Goal: Information Seeking & Learning: Understand process/instructions

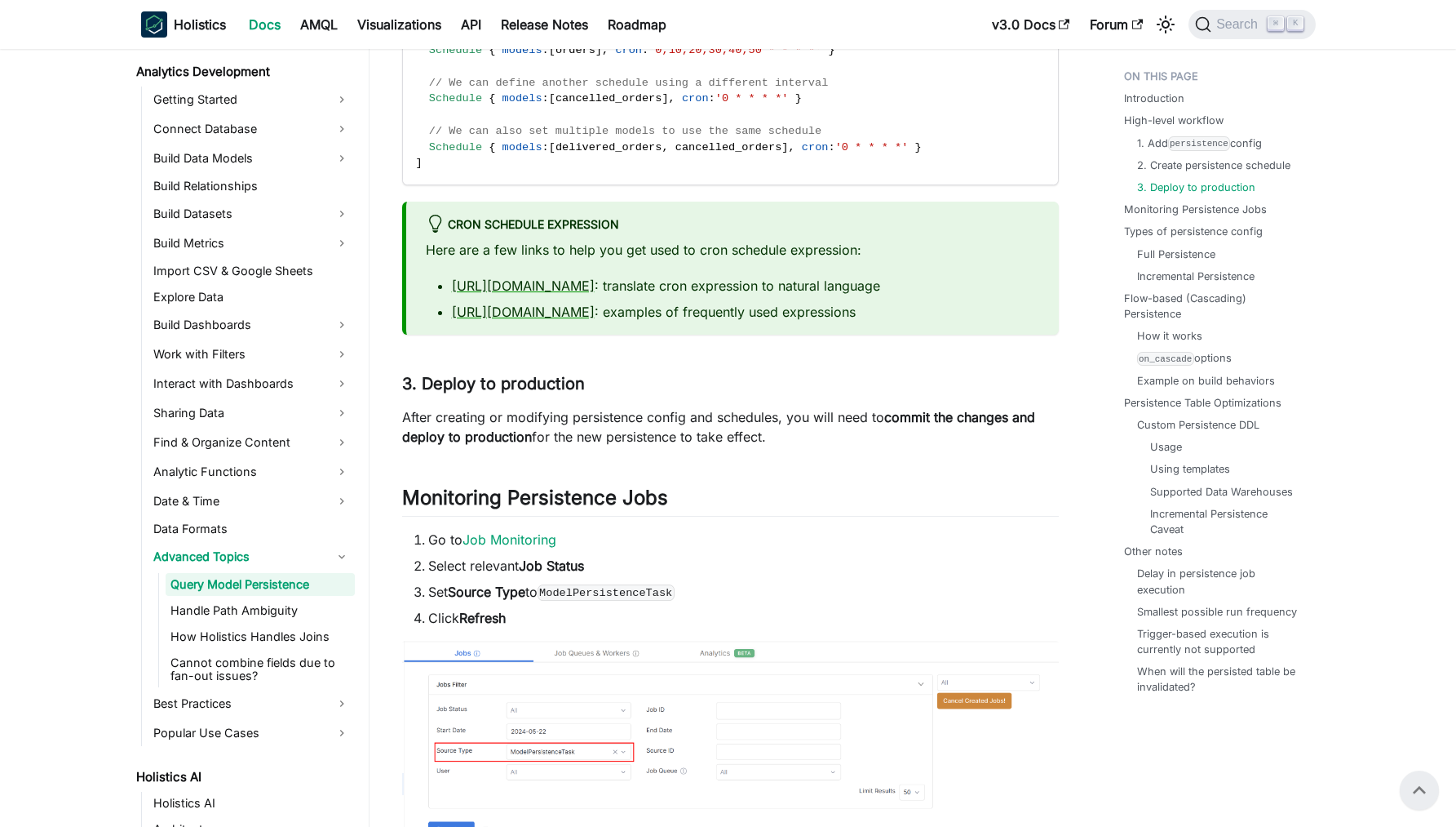
scroll to position [1864, 0]
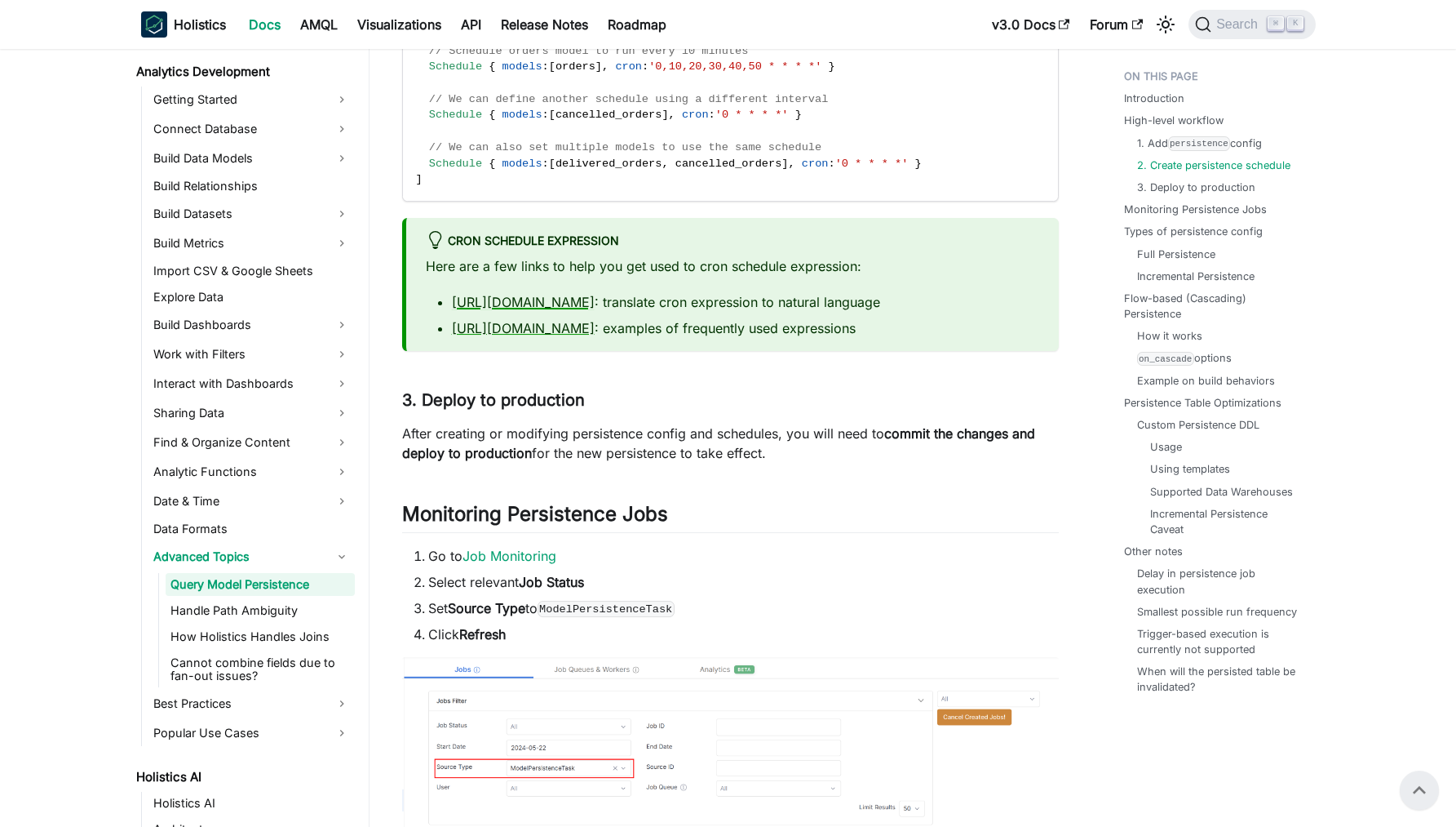
click at [546, 310] on link "[URL][DOMAIN_NAME]" at bounding box center [524, 302] width 142 height 16
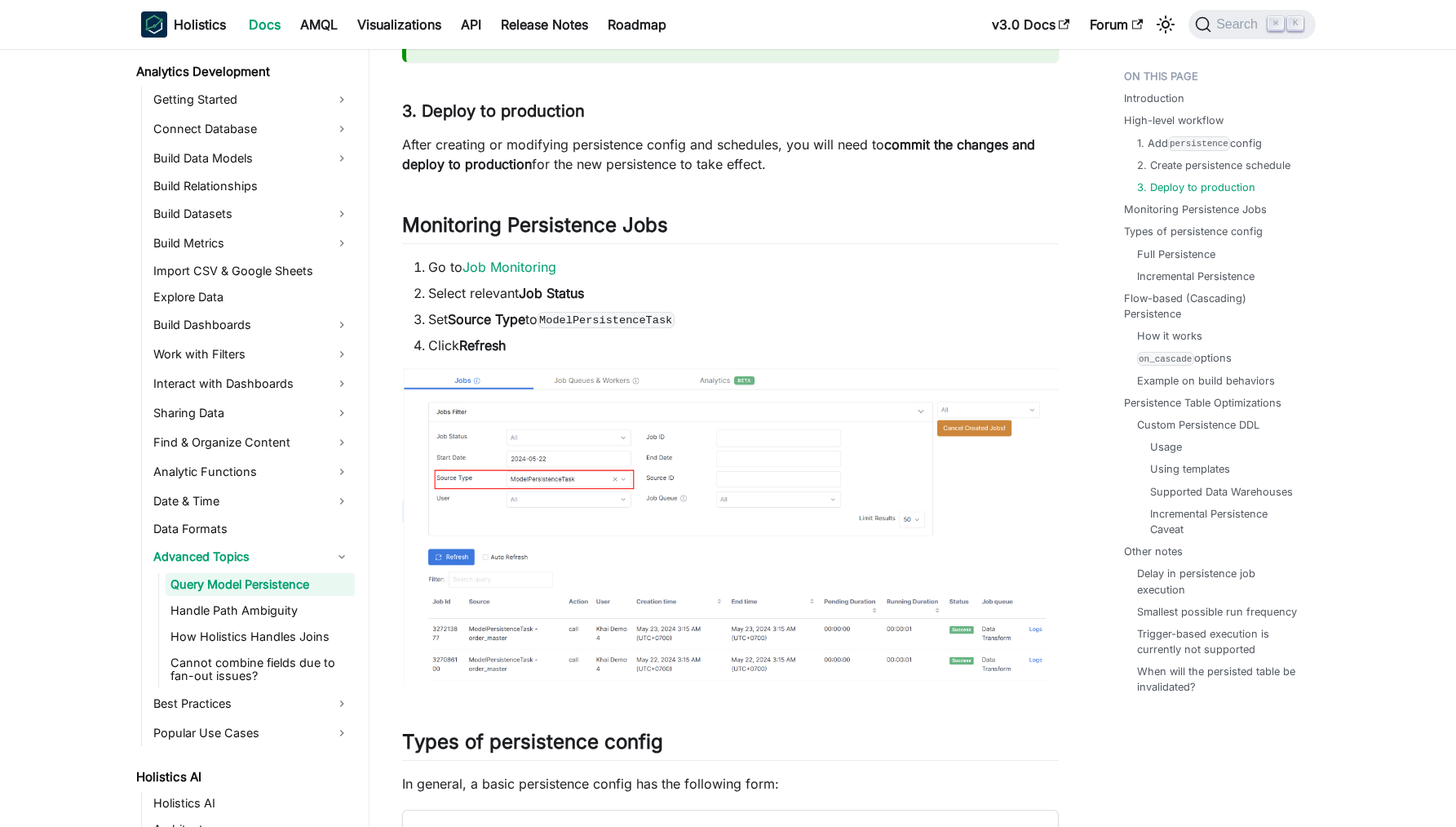
scroll to position [2272, 0]
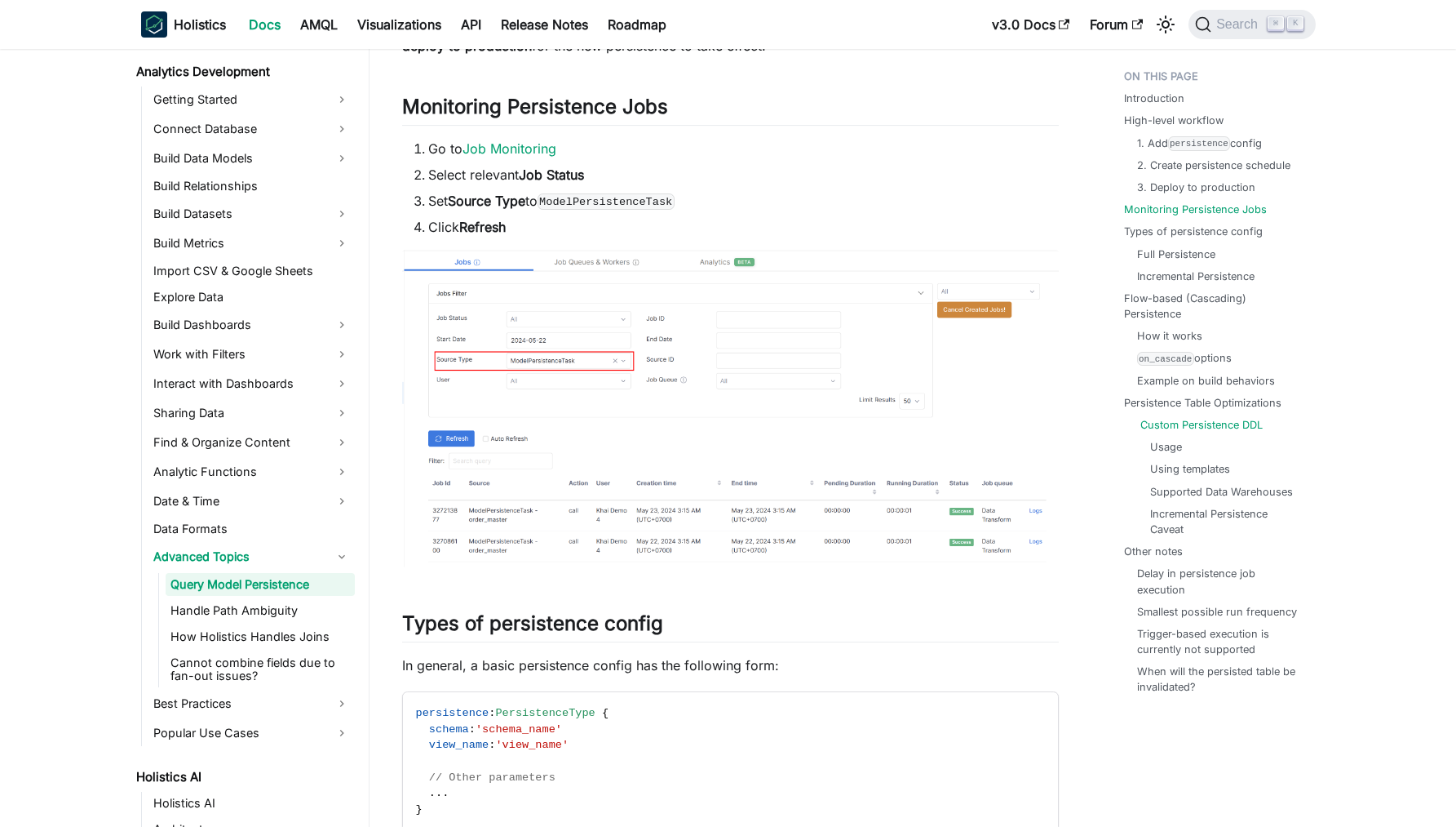
click at [1202, 417] on link "Custom Persistence DDL" at bounding box center [1201, 425] width 122 height 16
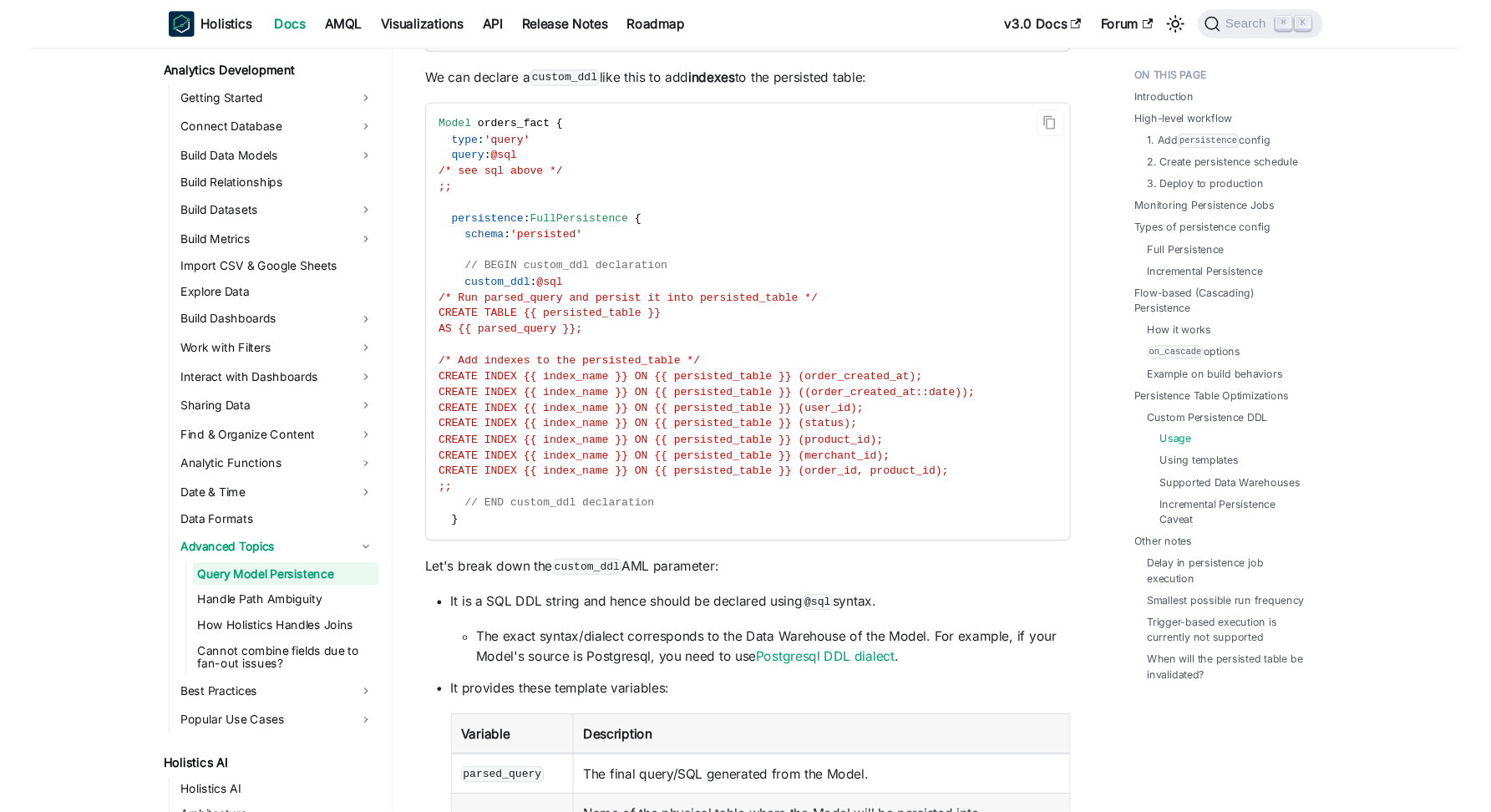
scroll to position [10342, 0]
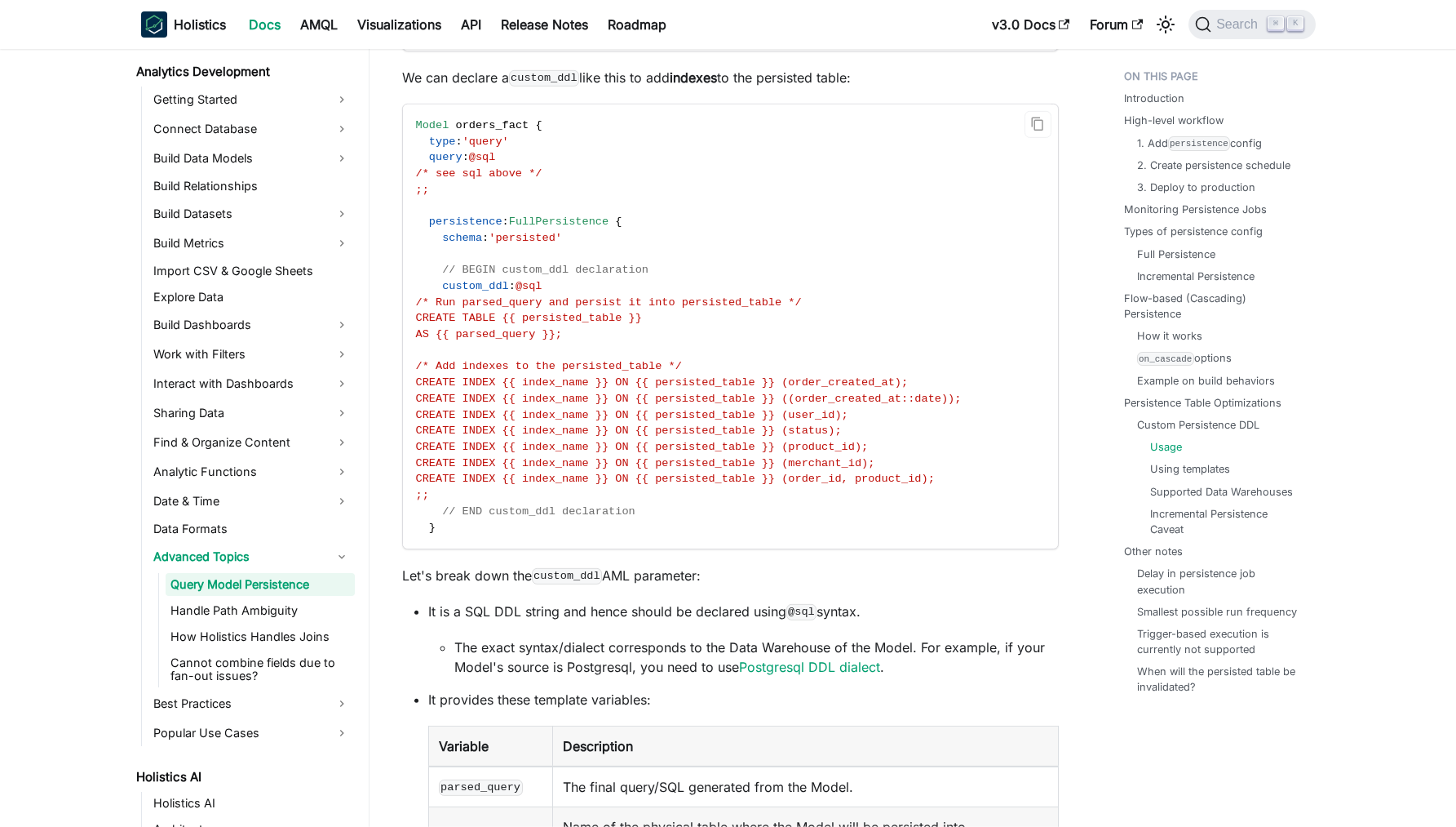
click at [592, 324] on span "CREATE TABLE {{ persisted_table }}" at bounding box center [529, 318] width 226 height 13
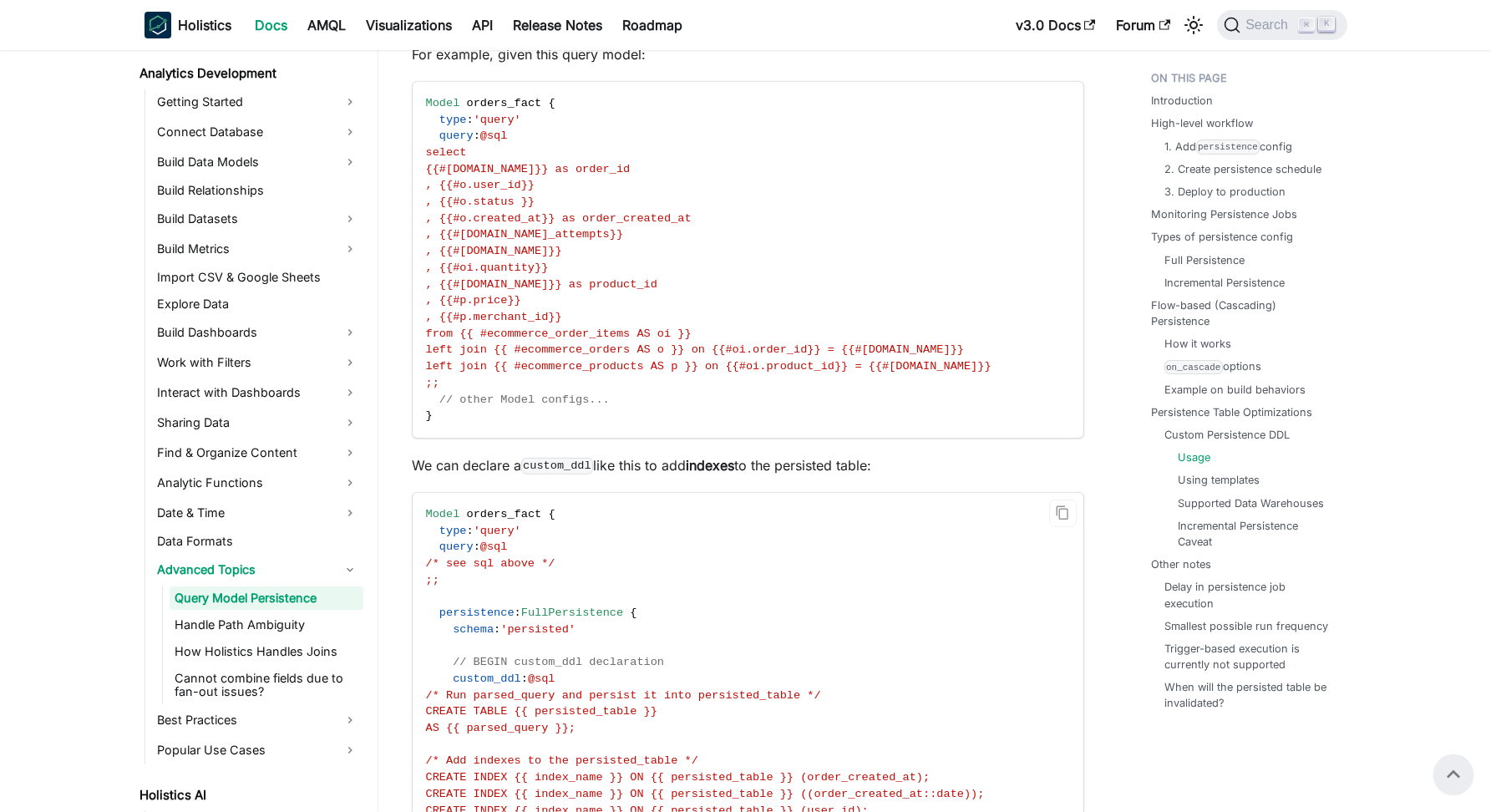
scroll to position [9576, 0]
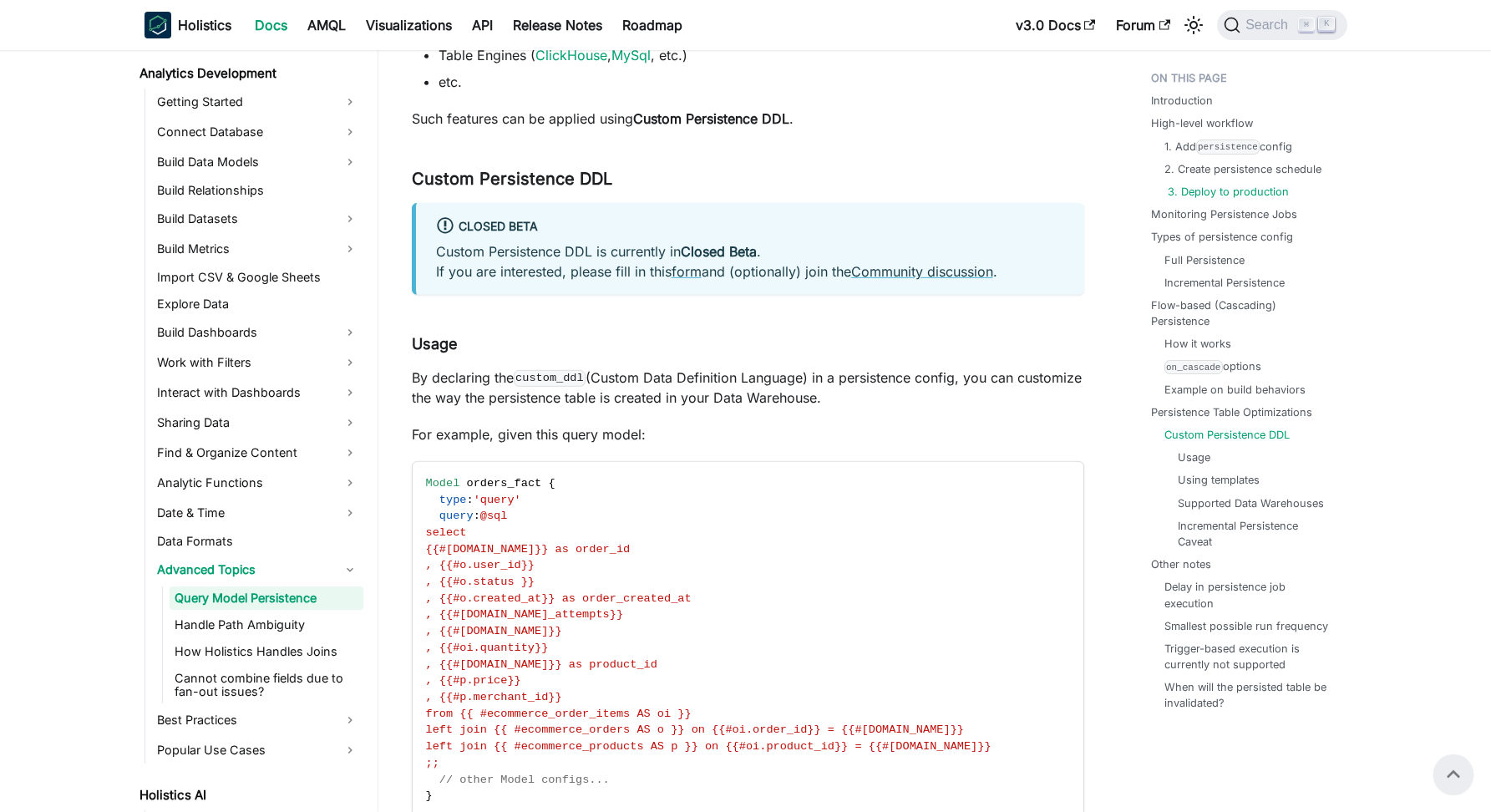
click at [1199, 191] on link "3. Deploy to production" at bounding box center [1228, 191] width 121 height 16
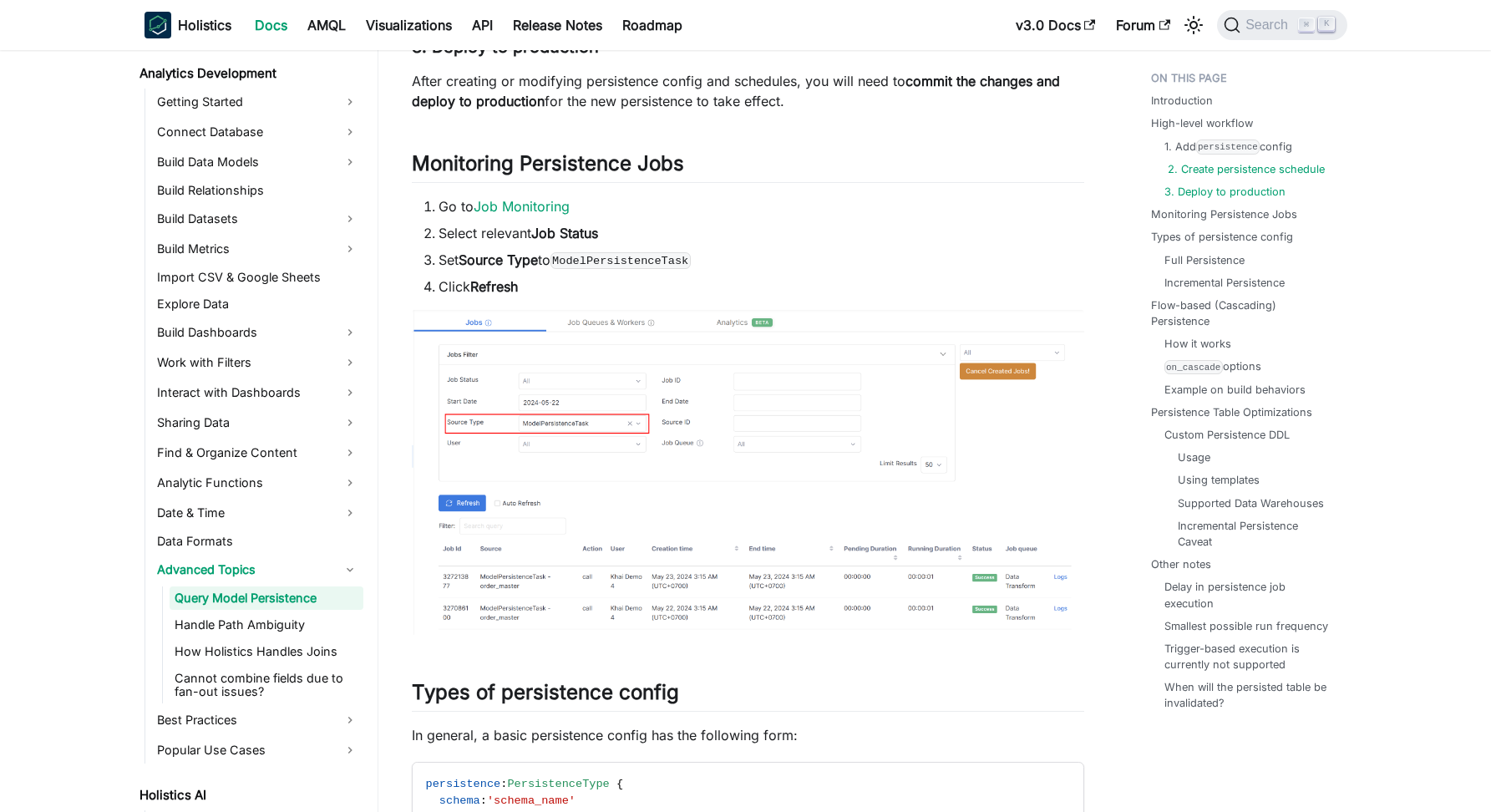
click at [1210, 171] on link "2. Create persistence schedule" at bounding box center [1246, 169] width 157 height 16
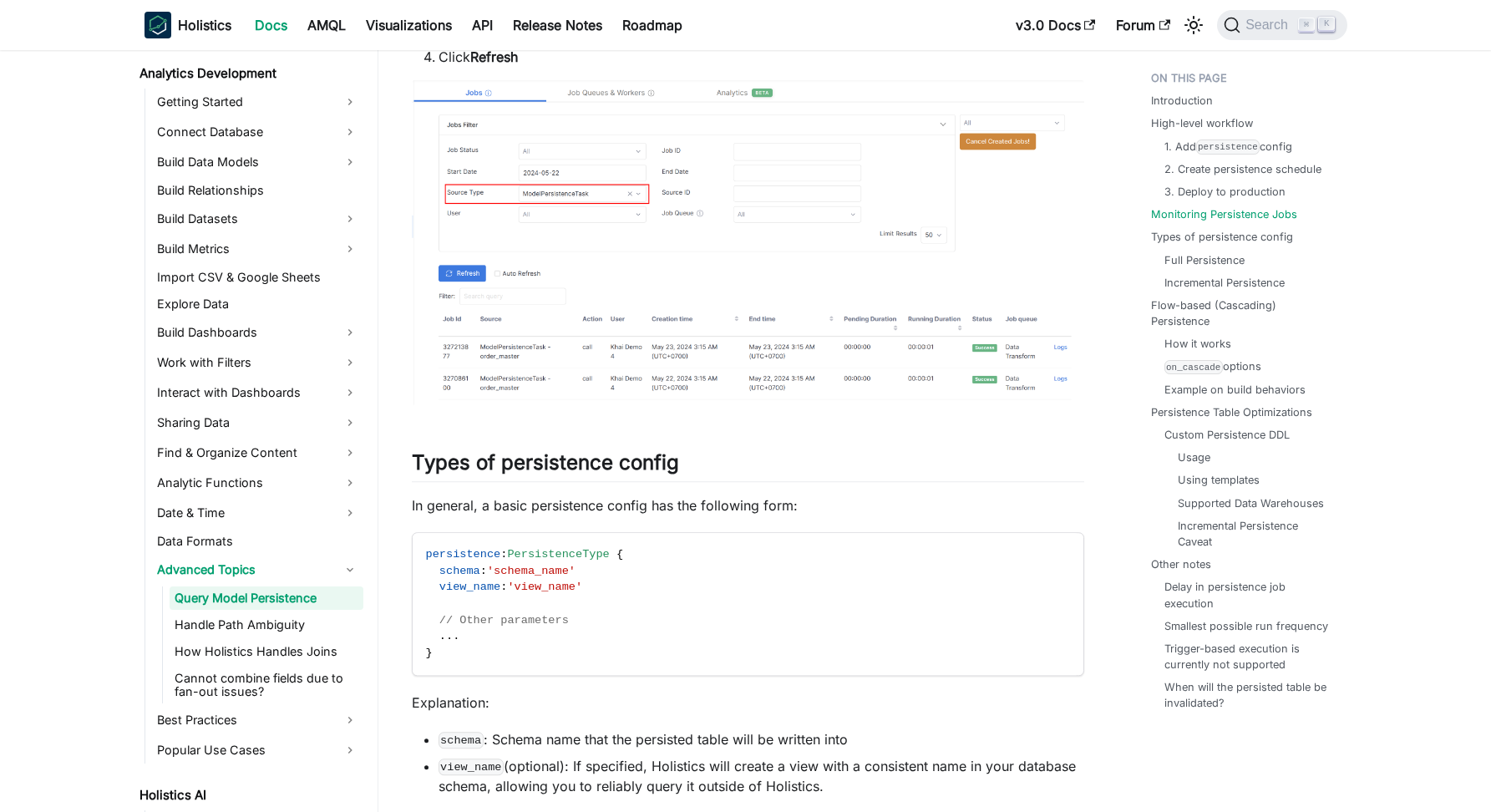
scroll to position [2512, 0]
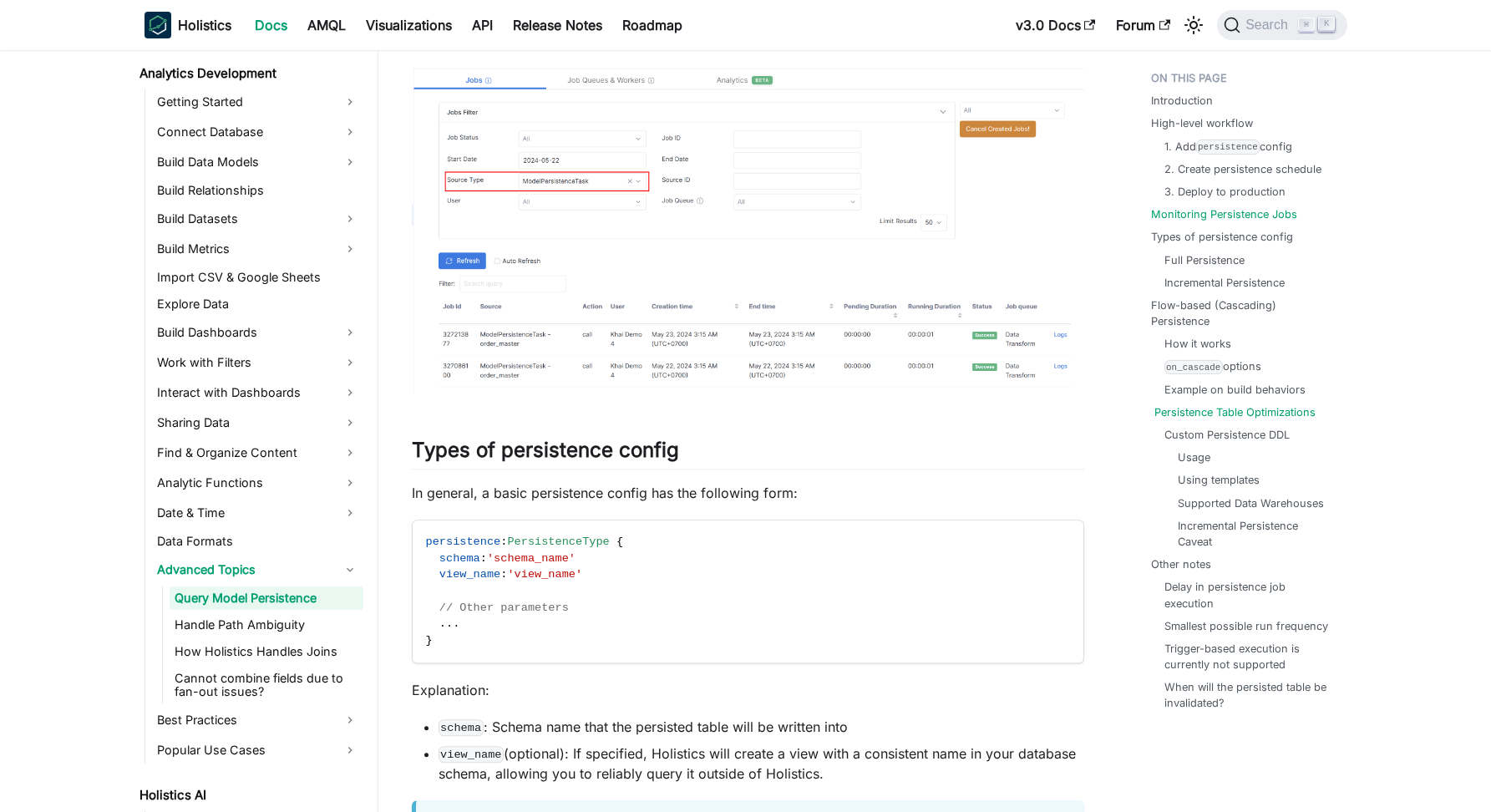
click at [1224, 404] on link "Persistence Table Optimizations" at bounding box center [1235, 412] width 161 height 16
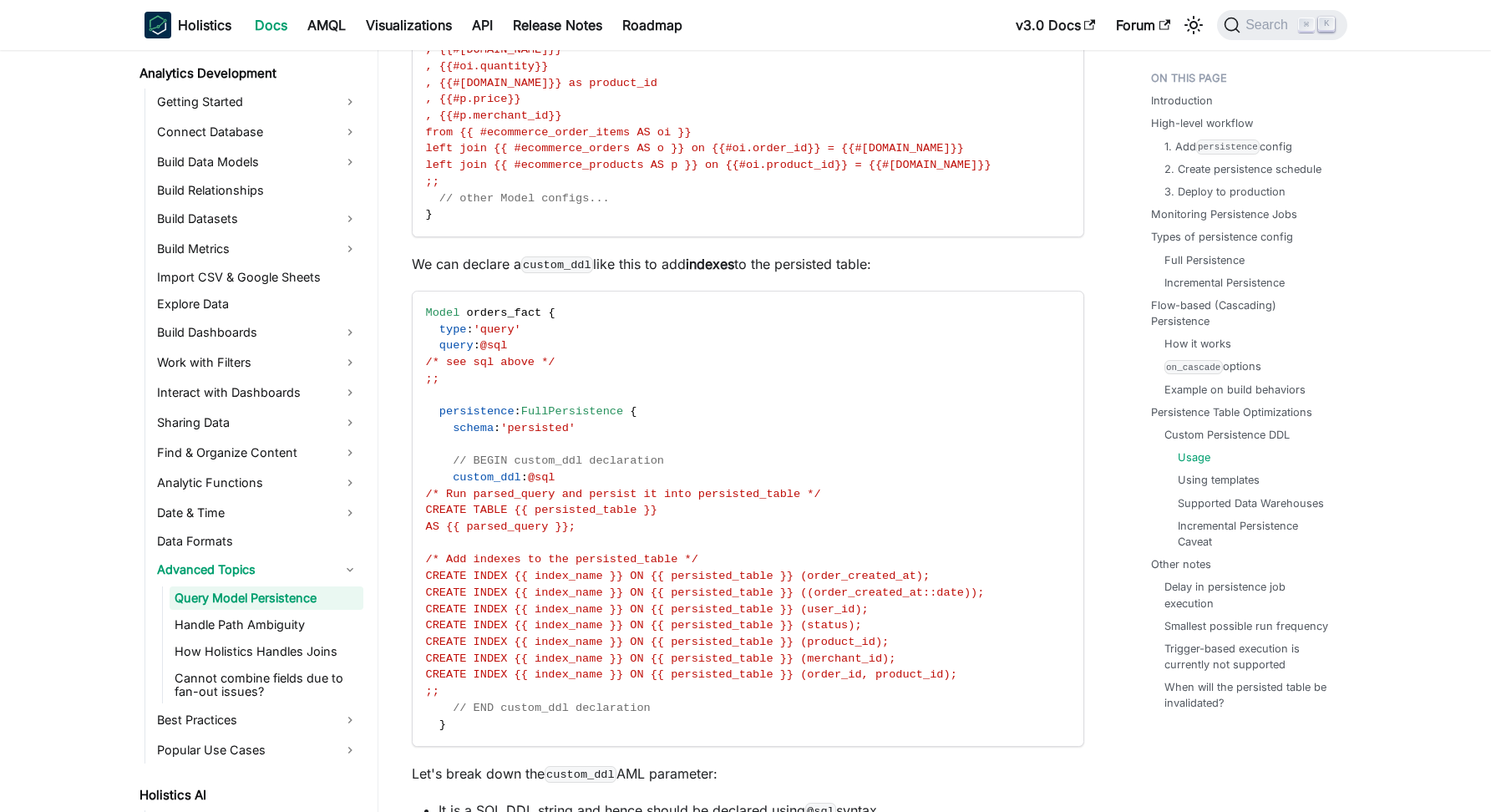
scroll to position [10164, 0]
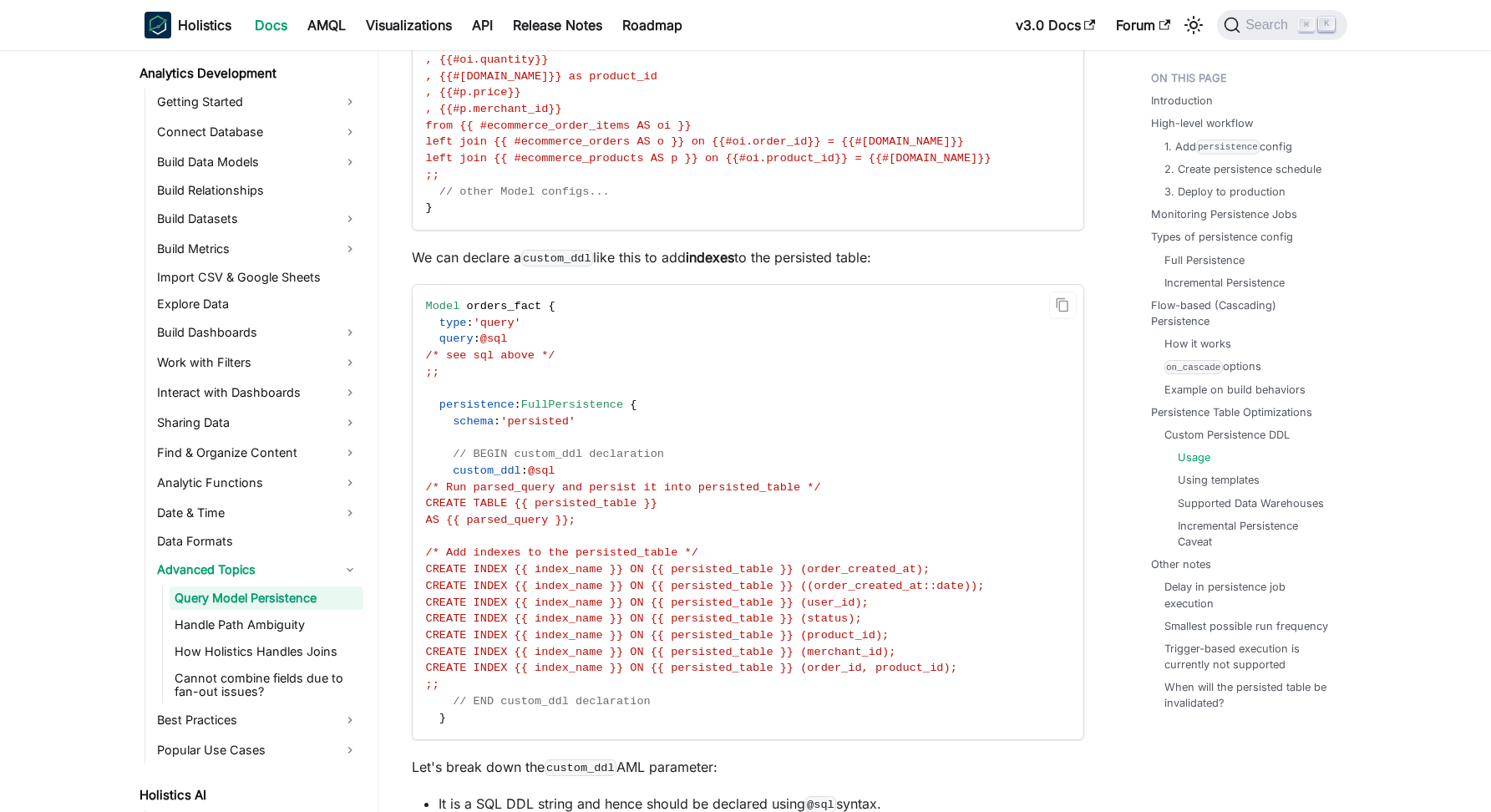
click at [557, 411] on span "FullPersistence" at bounding box center [572, 405] width 102 height 13
click at [553, 428] on span "'persisted'" at bounding box center [538, 421] width 75 height 13
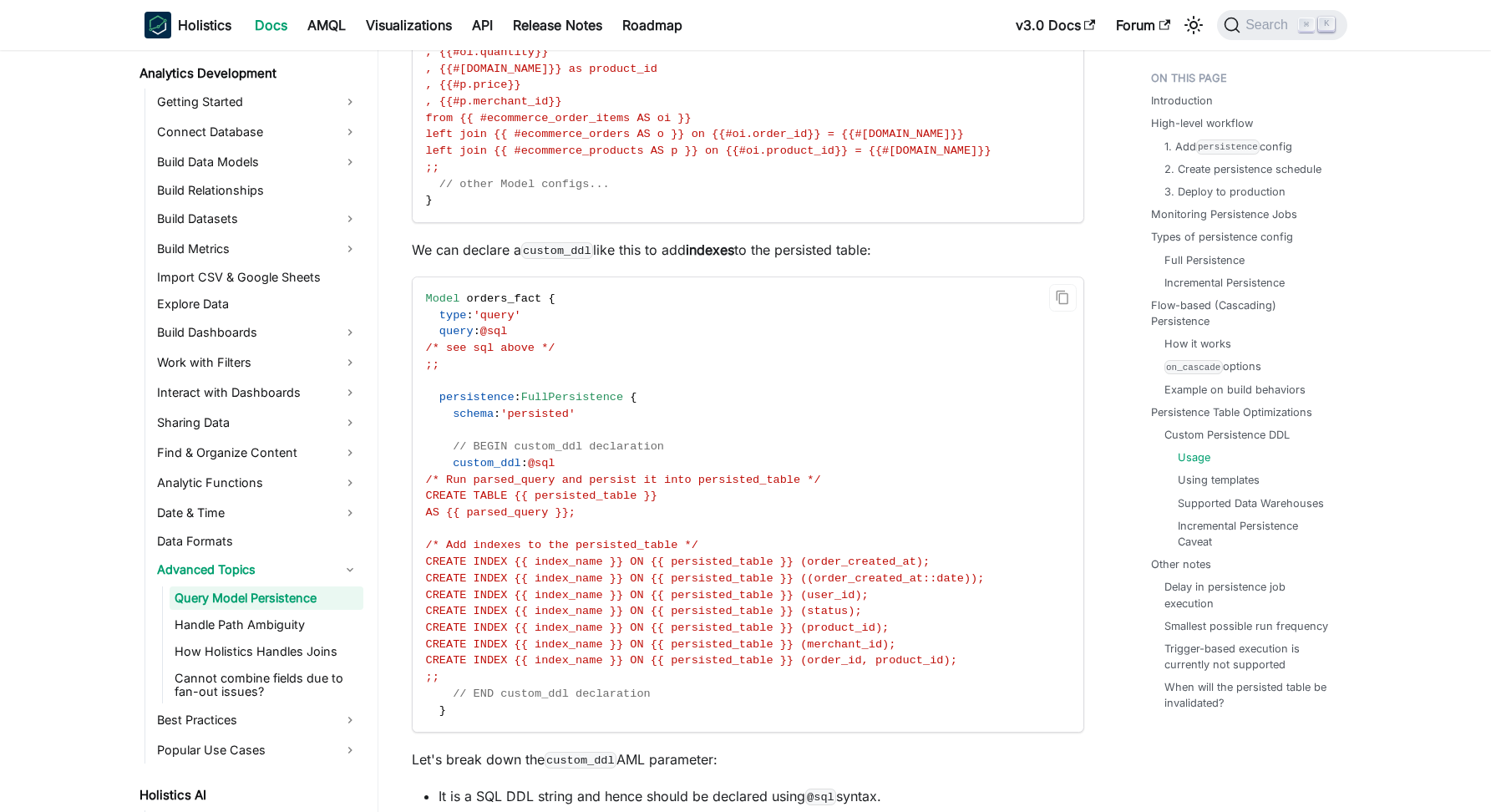
scroll to position [10174, 0]
drag, startPoint x: 457, startPoint y: 464, endPoint x: 637, endPoint y: 457, distance: 180.1
click at [637, 457] on code "Model orders_fact { type : 'query' query : @sql /* see sql above */ ;; persiste…" at bounding box center [746, 502] width 668 height 454
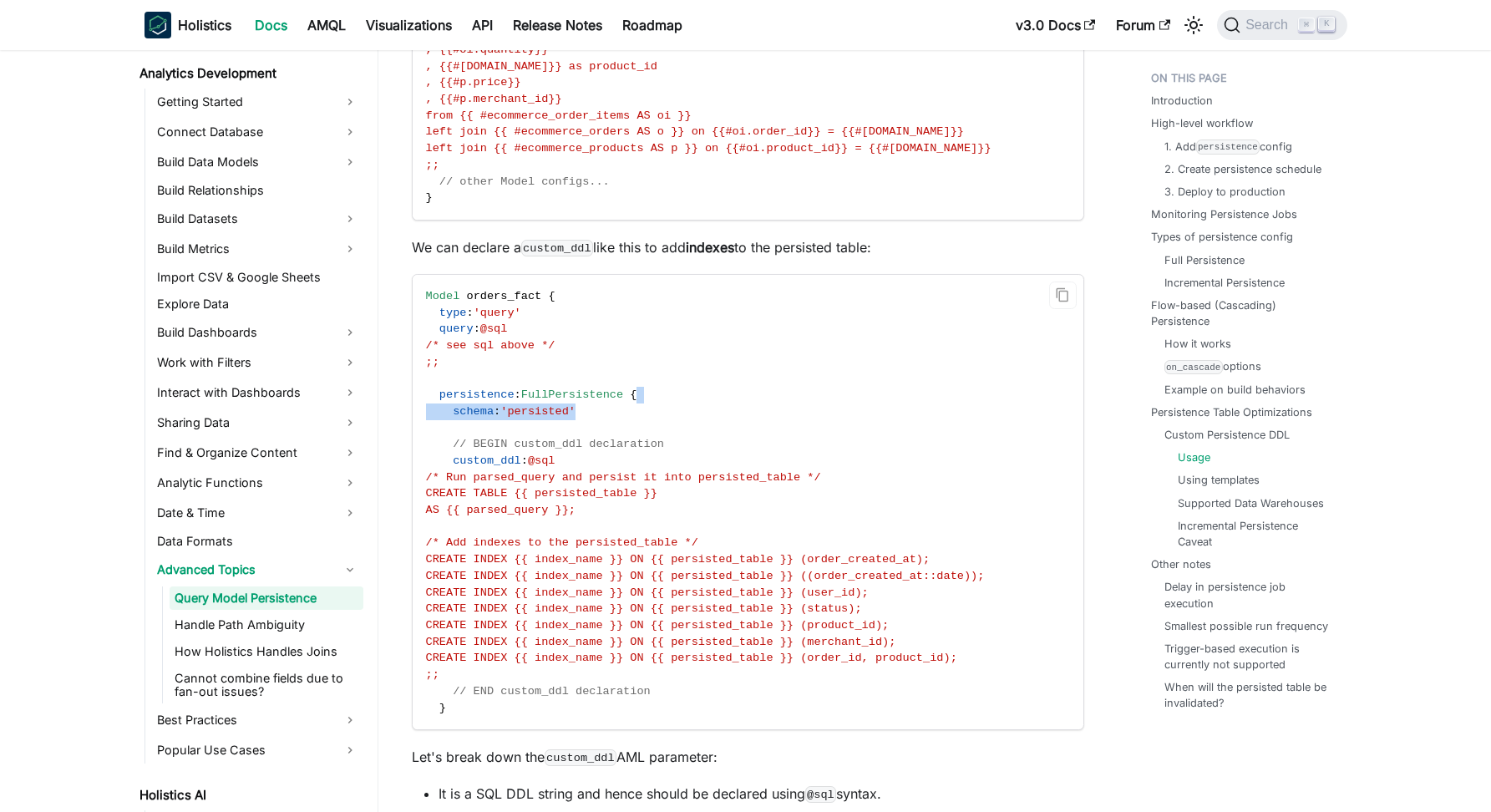
click at [637, 457] on code "Model orders_fact { type : 'query' query : @sql /* see sql above */ ;; persiste…" at bounding box center [746, 502] width 668 height 454
copy code "schema : 'persisted'"
click at [528, 418] on span "'persisted'" at bounding box center [538, 411] width 75 height 13
copy span "persisted"
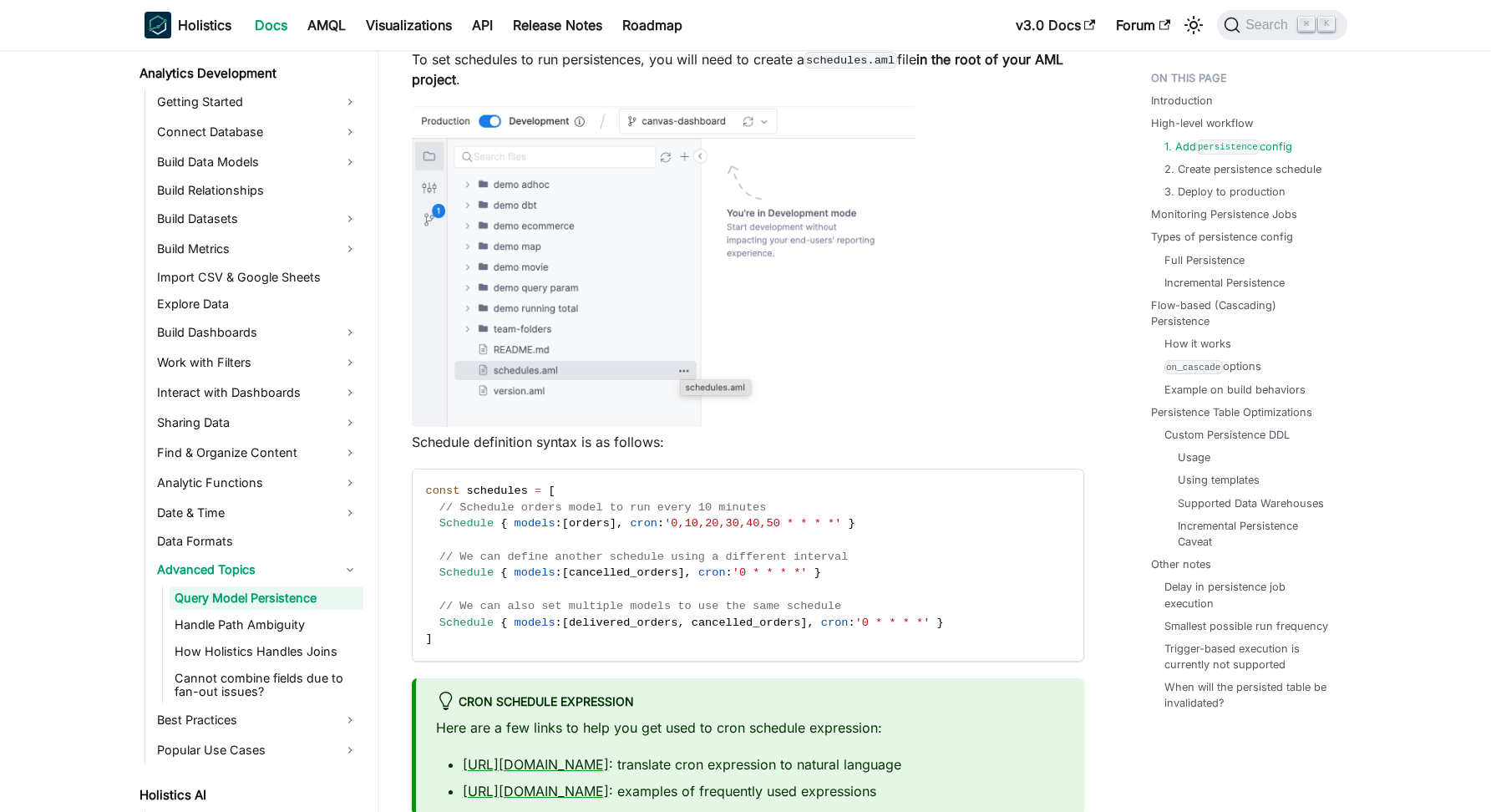
scroll to position [1699, 0]
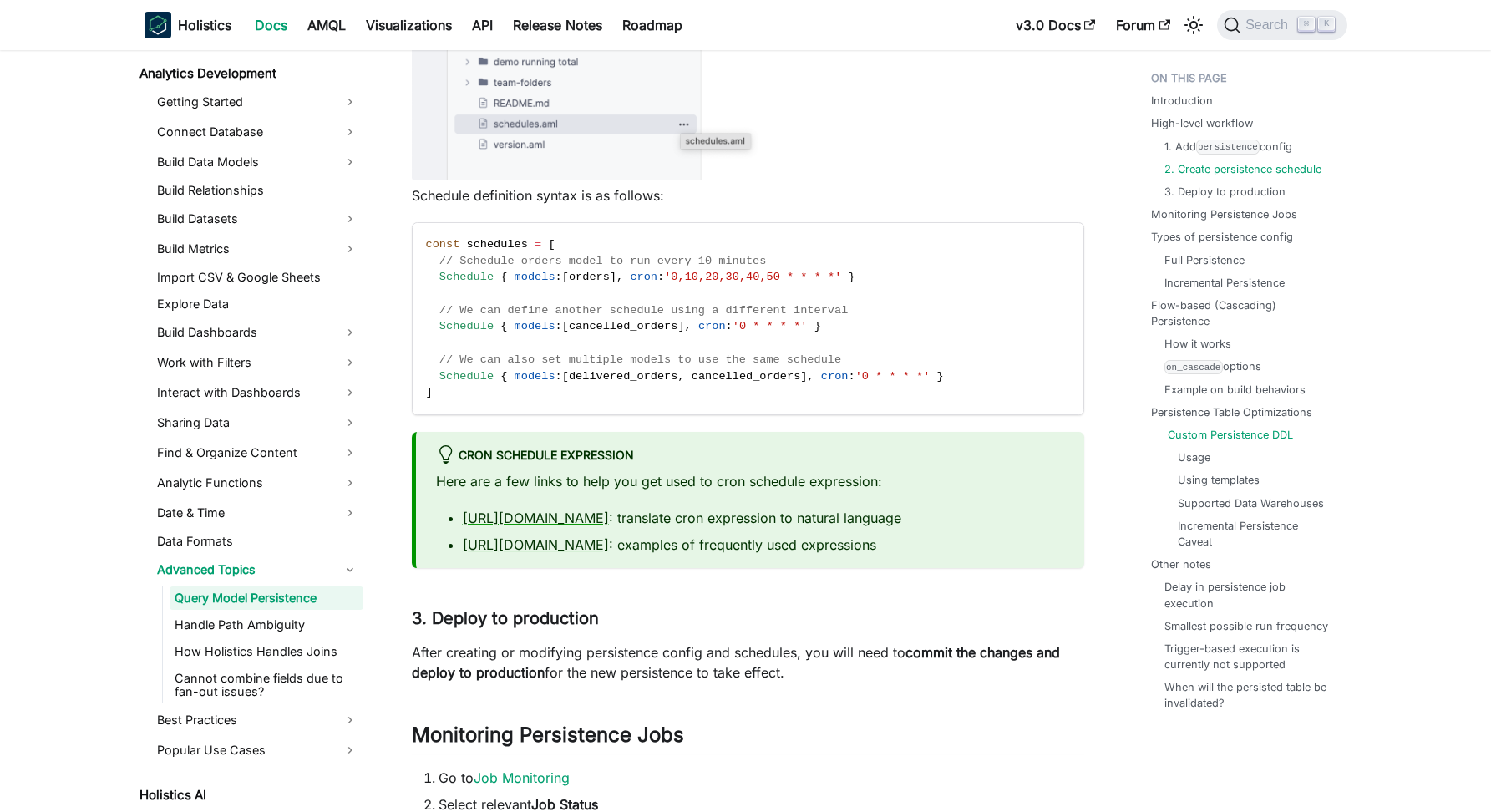
click at [1215, 427] on link "Custom Persistence DDL" at bounding box center [1230, 435] width 125 height 16
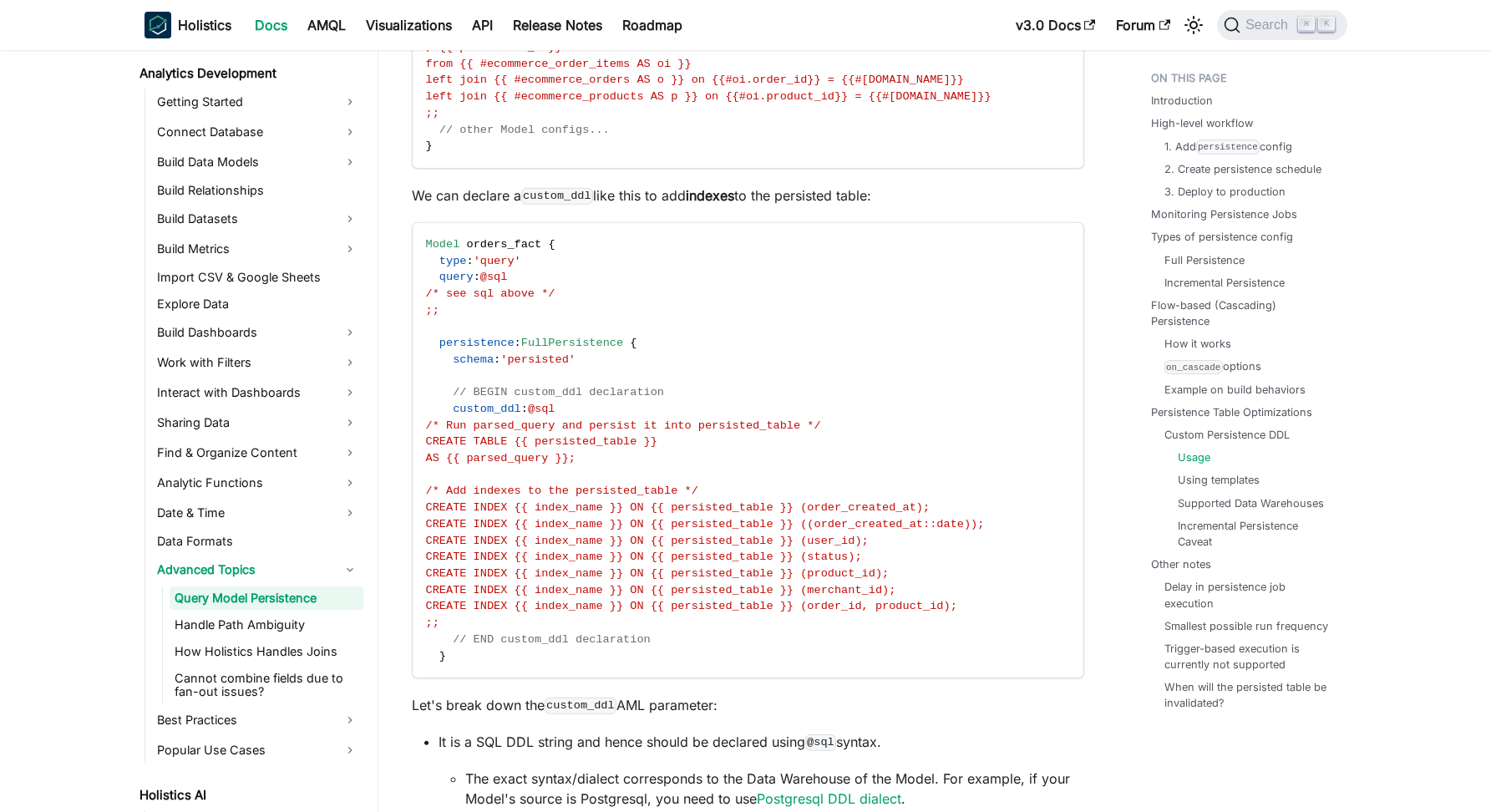
scroll to position [10227, 0]
